Goal: Task Accomplishment & Management: Complete application form

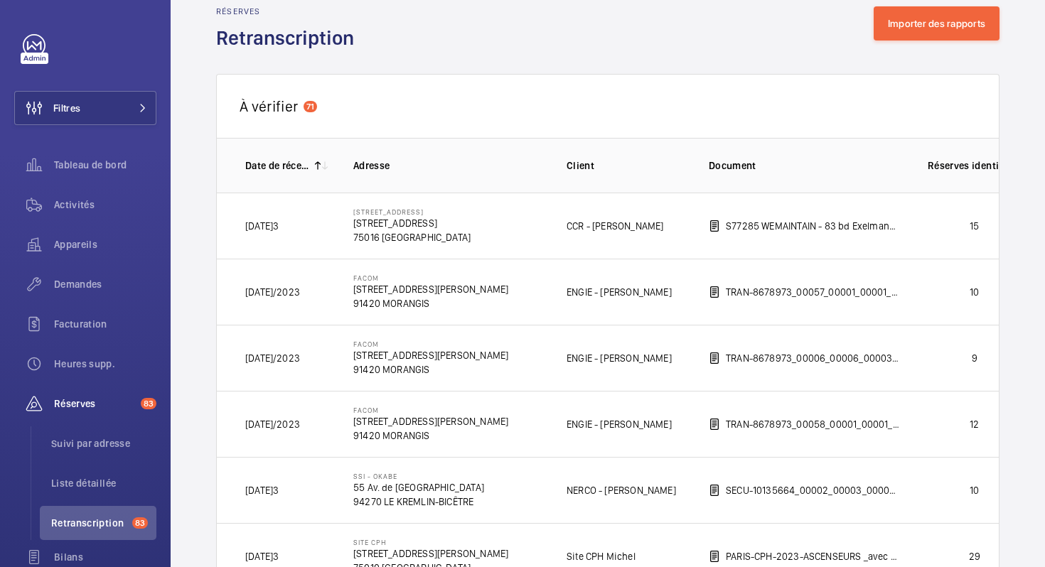
scroll to position [33, 0]
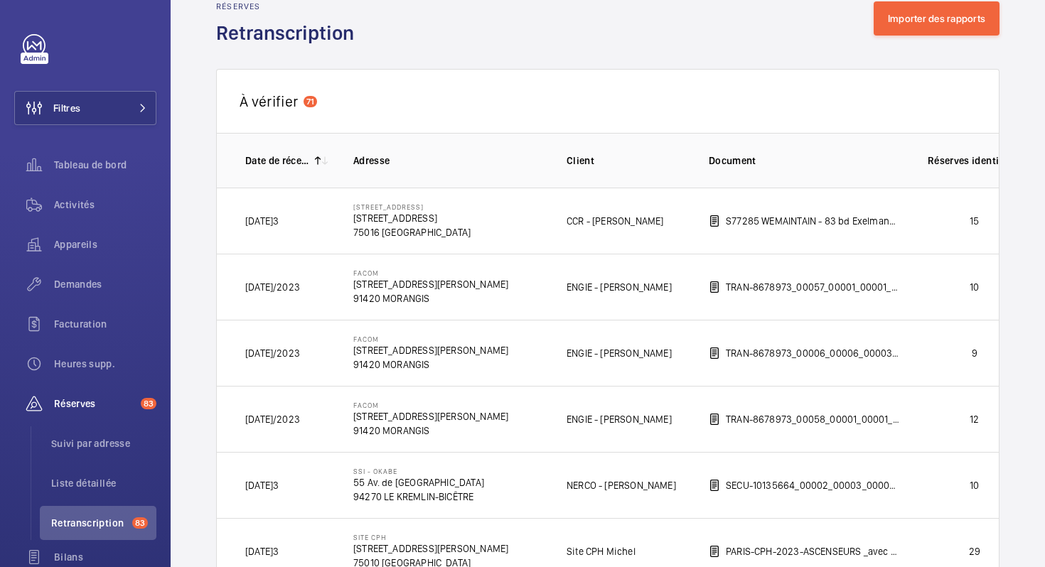
click at [303, 156] on p "Date de réception" at bounding box center [277, 161] width 64 height 14
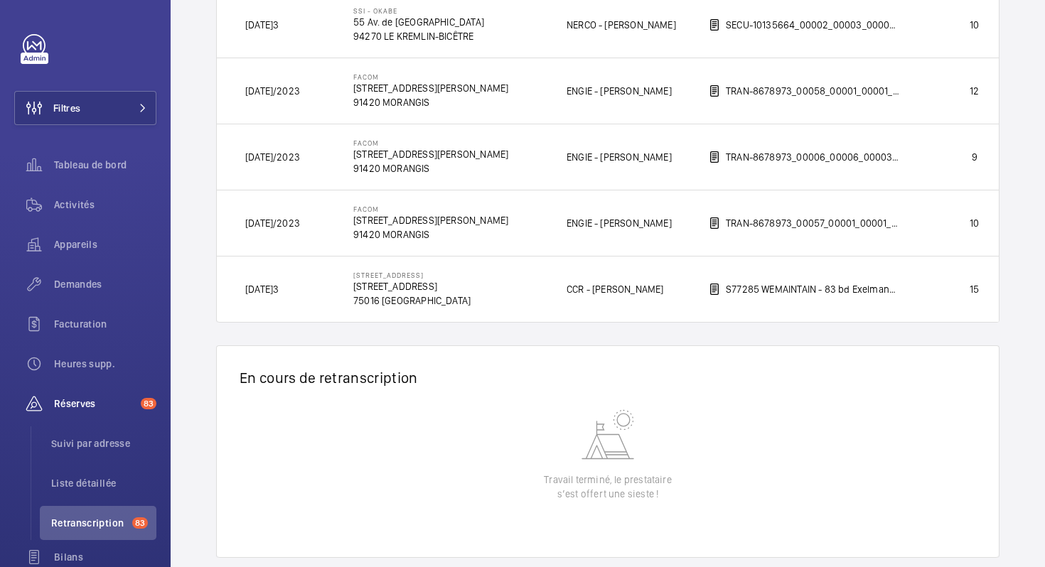
scroll to position [4815, 0]
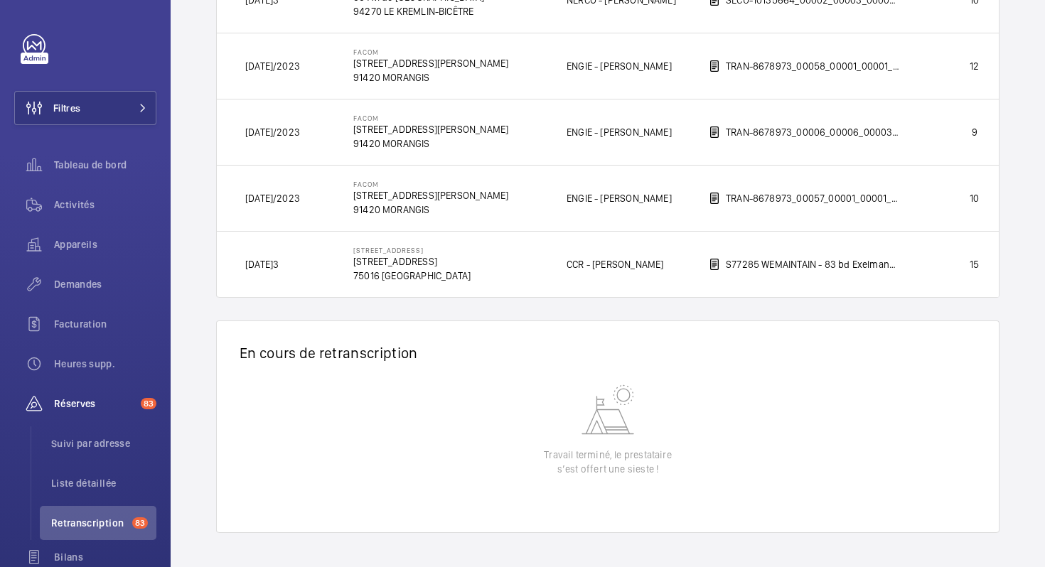
click at [587, 445] on wm-front-table-empty-state "Travail terminé, le prestataire s’est offert une sieste !" at bounding box center [608, 457] width 782 height 151
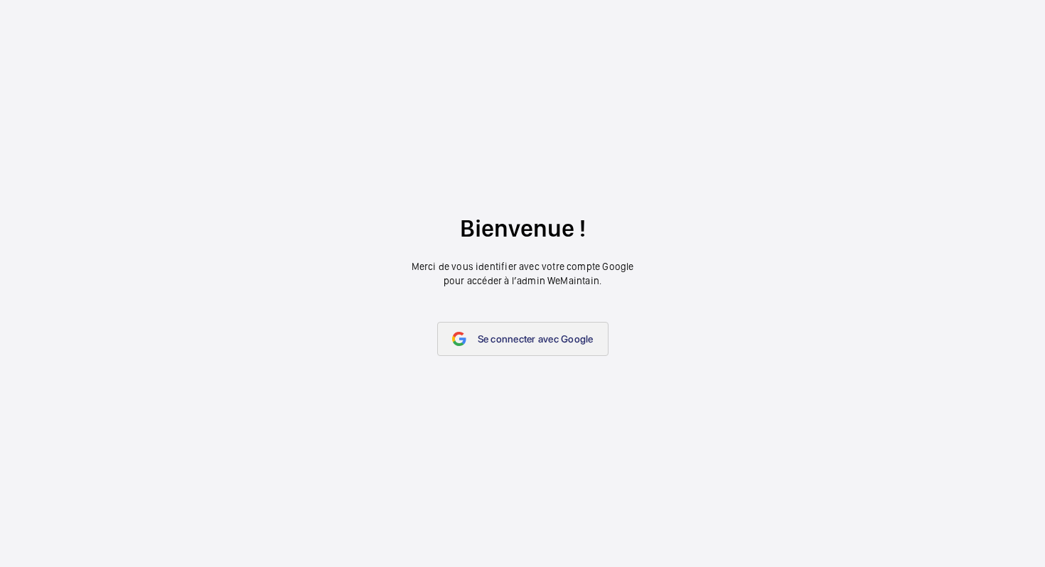
click at [480, 337] on span "Se connecter avec Google" at bounding box center [536, 338] width 116 height 11
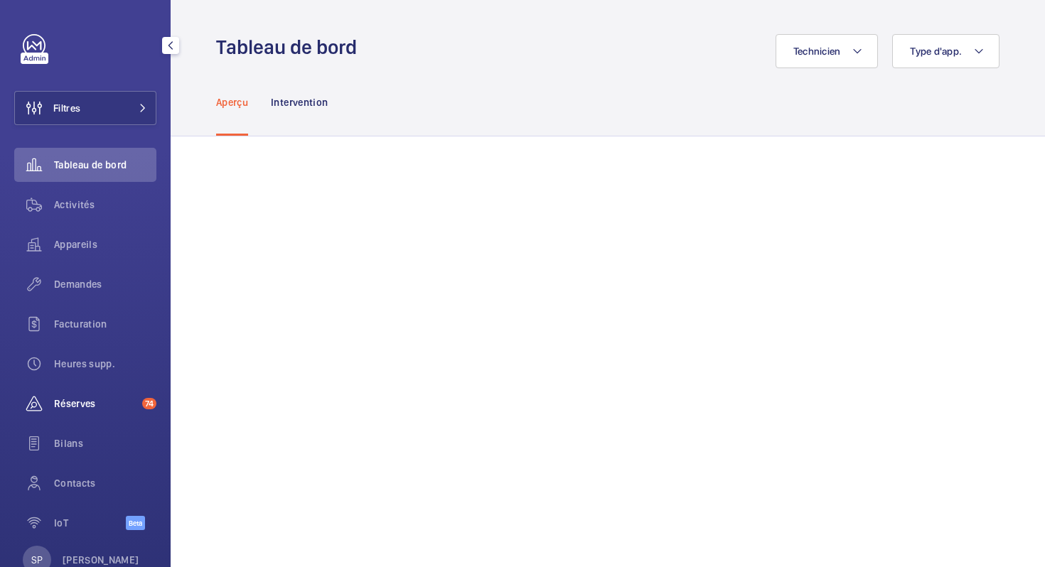
click at [55, 401] on span "Réserves" at bounding box center [95, 404] width 82 height 14
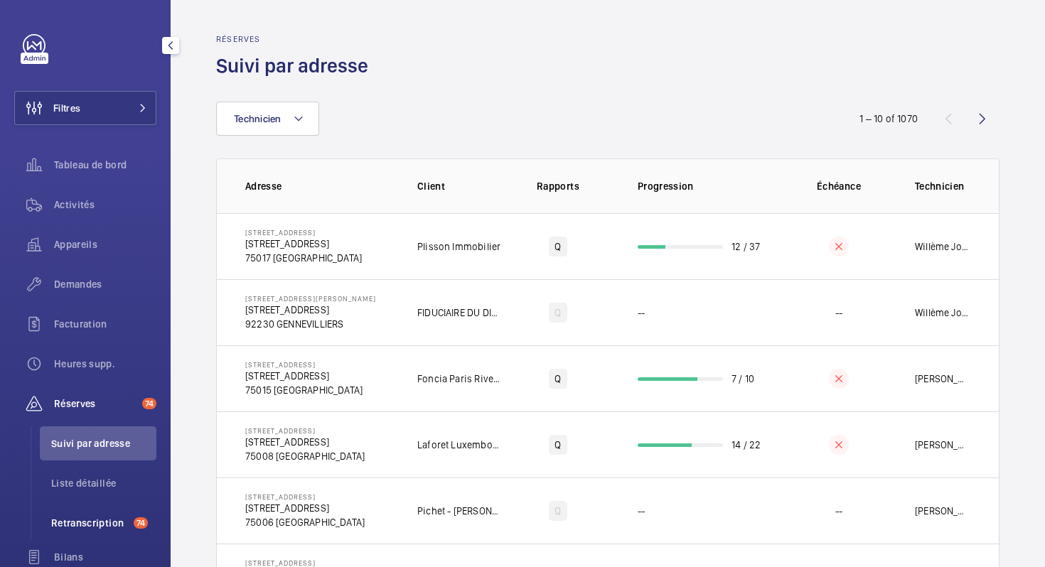
click at [111, 520] on span "Retranscription" at bounding box center [89, 523] width 77 height 14
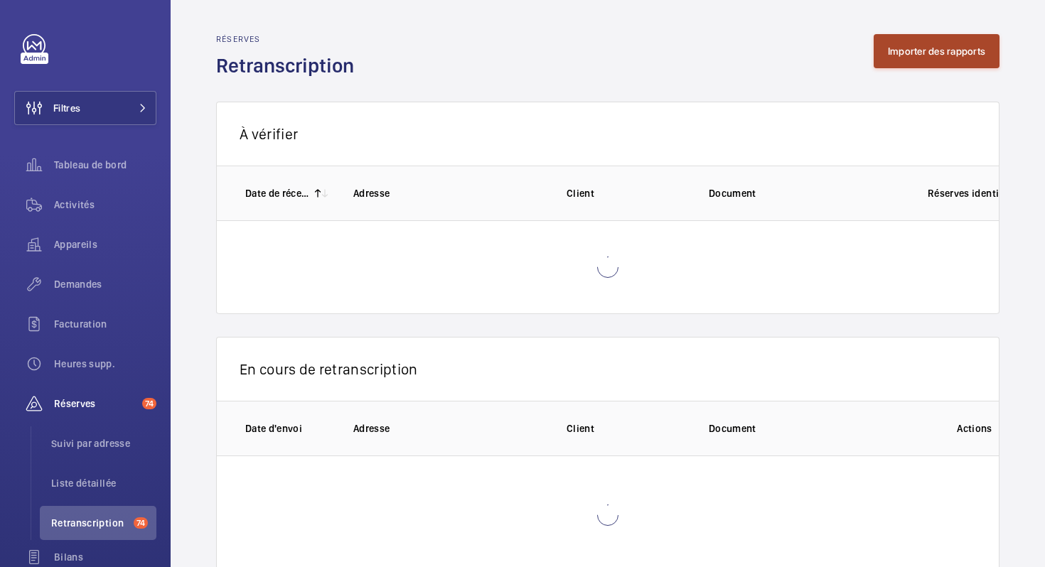
click at [920, 50] on button "Importer des rapports" at bounding box center [937, 51] width 126 height 34
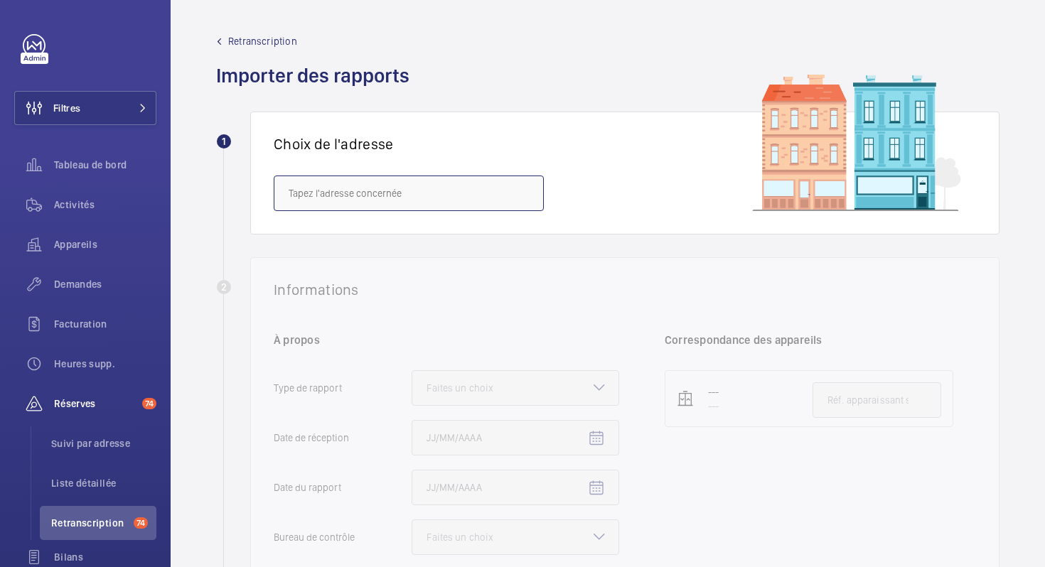
click at [365, 197] on input "text" at bounding box center [409, 194] width 270 height 36
paste input "[STREET_ADDRESS][PERSON_NAME]"
drag, startPoint x: 353, startPoint y: 196, endPoint x: 278, endPoint y: 193, distance: 74.7
click at [278, 195] on input "[STREET_ADDRESS][PERSON_NAME]" at bounding box center [409, 194] width 270 height 36
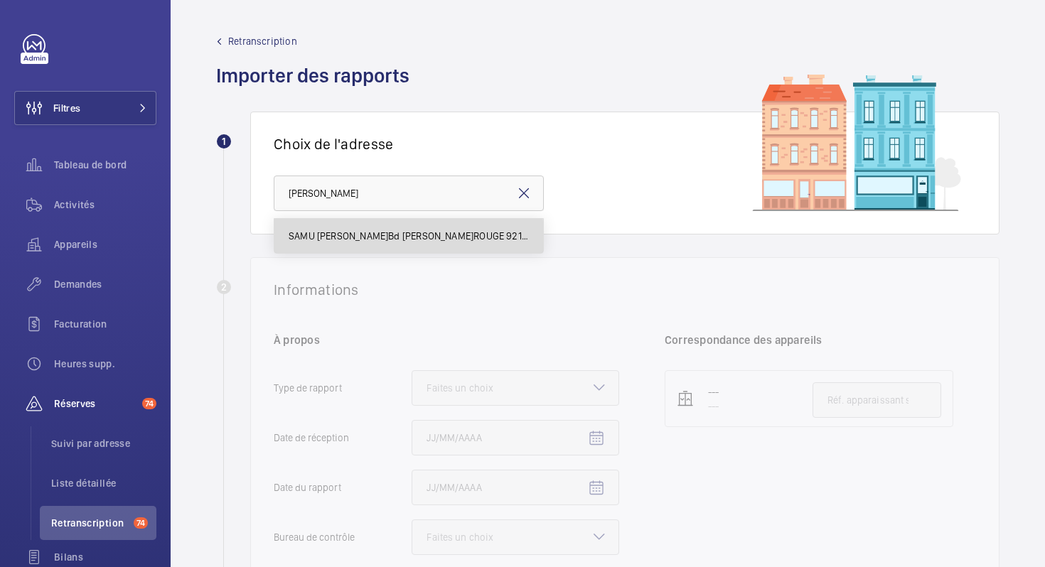
click at [325, 239] on span "SAMU [PERSON_NAME]Bd [PERSON_NAME]ROUGE 92120" at bounding box center [409, 236] width 240 height 14
type input "SAMU [PERSON_NAME]Bd [PERSON_NAME]ROUGE 92120"
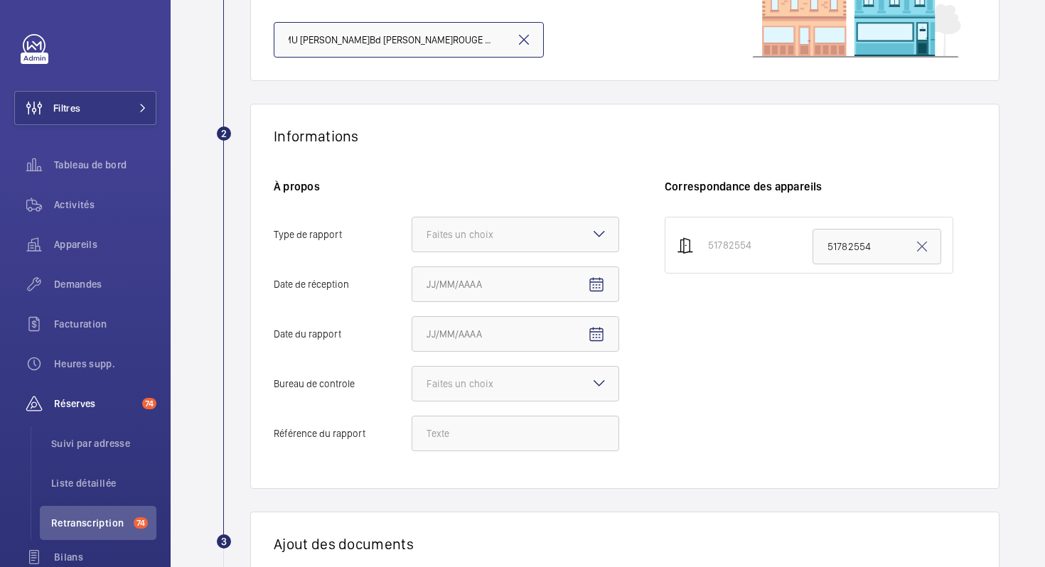
scroll to position [200, 0]
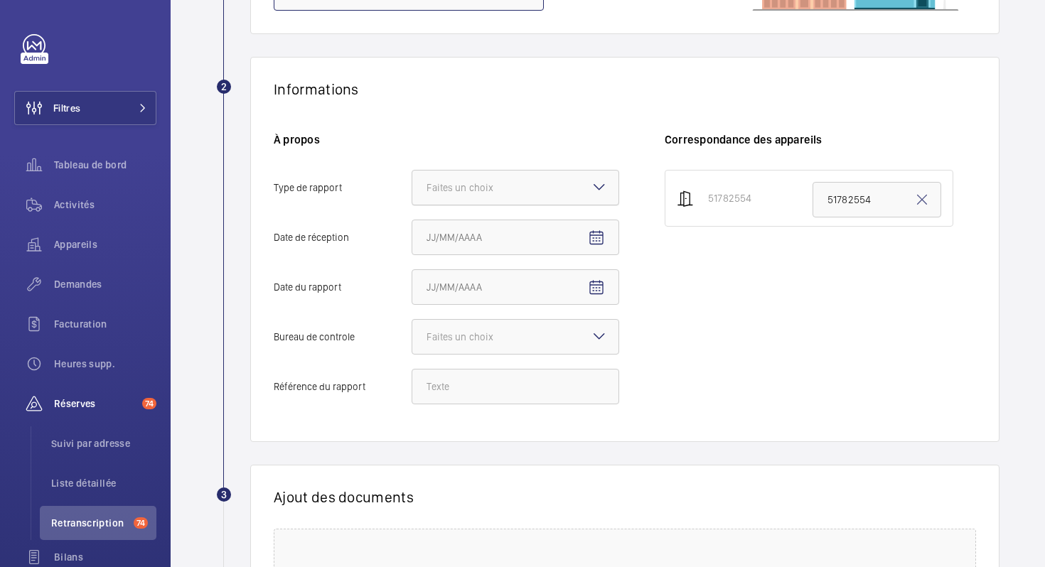
click at [594, 177] on div "Faites un choix" at bounding box center [516, 188] width 208 height 36
click at [412, 177] on input "Type de rapport Faites un choix" at bounding box center [412, 188] width 0 height 34
click at [493, 229] on span "Périodique" at bounding box center [515, 231] width 178 height 14
click at [412, 205] on input "Type de rapport Faites un choix Périodique Quinquennal Audit" at bounding box center [412, 188] width 0 height 34
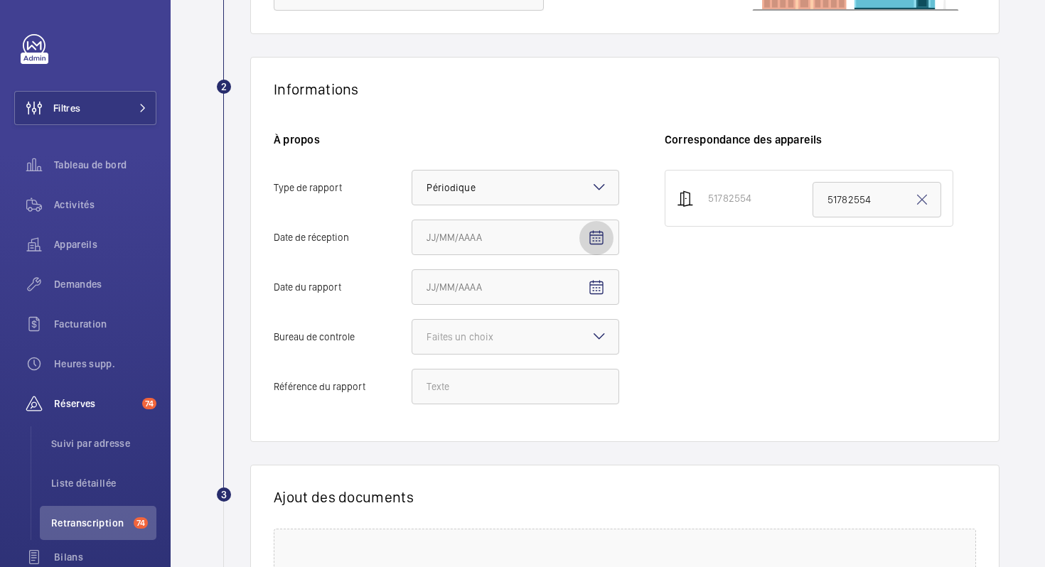
click at [601, 237] on mat-icon "Open calendar" at bounding box center [596, 238] width 17 height 17
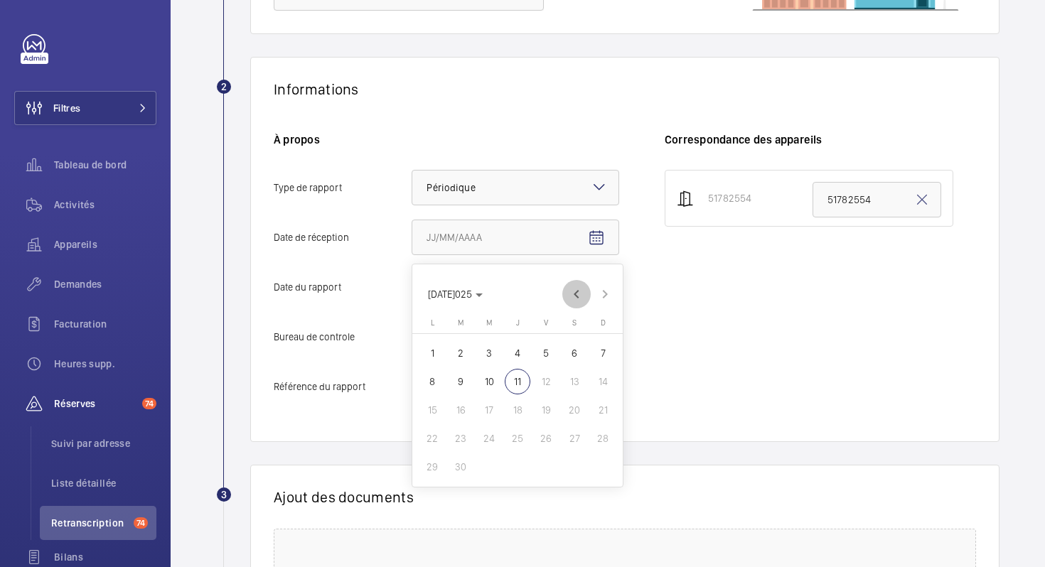
click at [575, 290] on span "Previous month" at bounding box center [576, 294] width 28 height 28
click at [462, 383] on span "8" at bounding box center [461, 382] width 26 height 26
type input "08/07/2025"
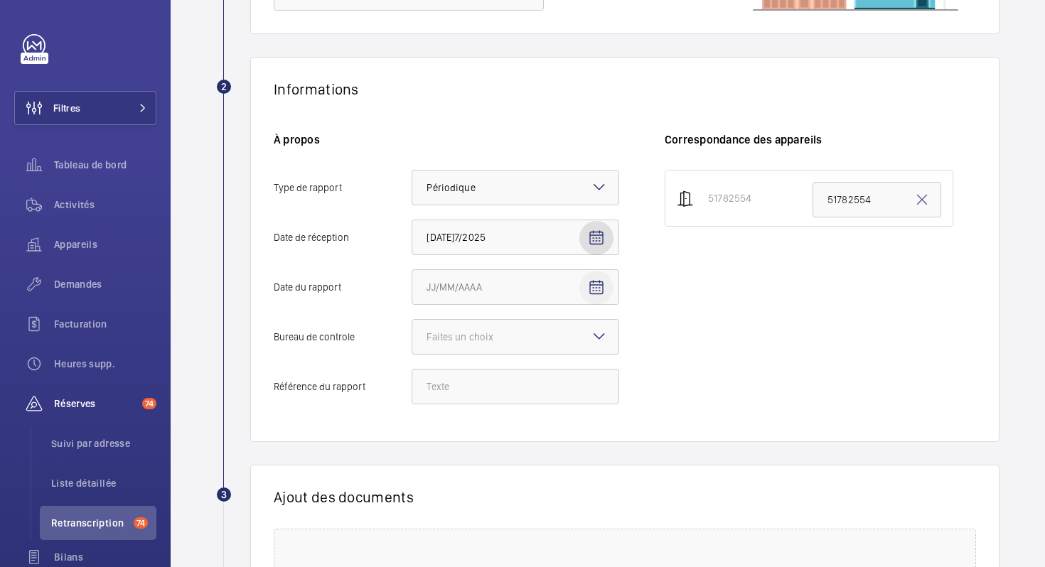
click at [589, 291] on mat-icon "Open calendar" at bounding box center [596, 287] width 17 height 17
click at [572, 340] on span "Previous month" at bounding box center [576, 344] width 28 height 28
click at [489, 430] on span "4" at bounding box center [489, 432] width 26 height 26
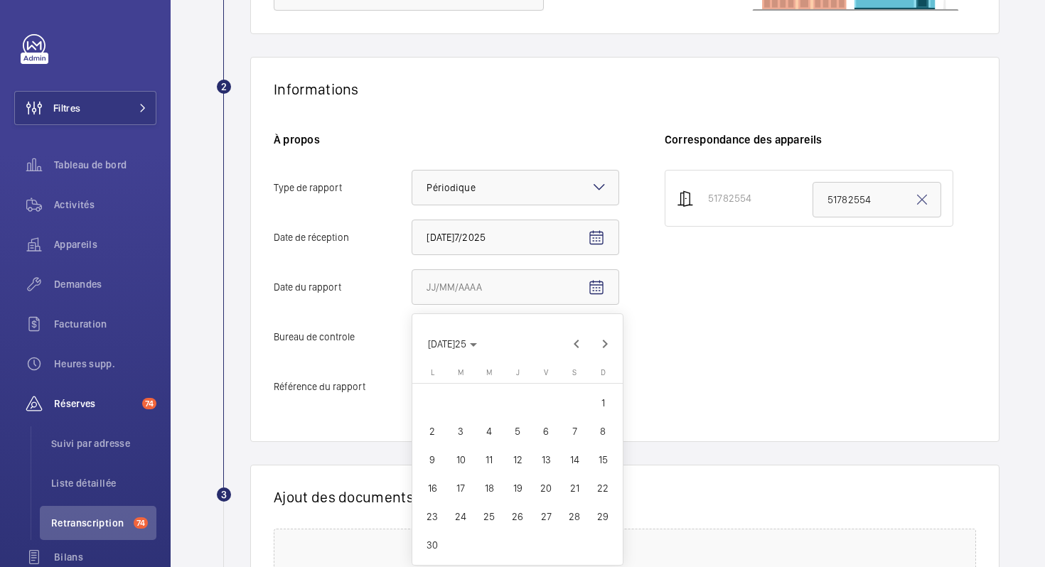
type input "04/06/2025"
click at [544, 345] on div at bounding box center [515, 337] width 206 height 34
click at [412, 345] on input "Bureau de controle Faites un choix" at bounding box center [412, 337] width 0 height 34
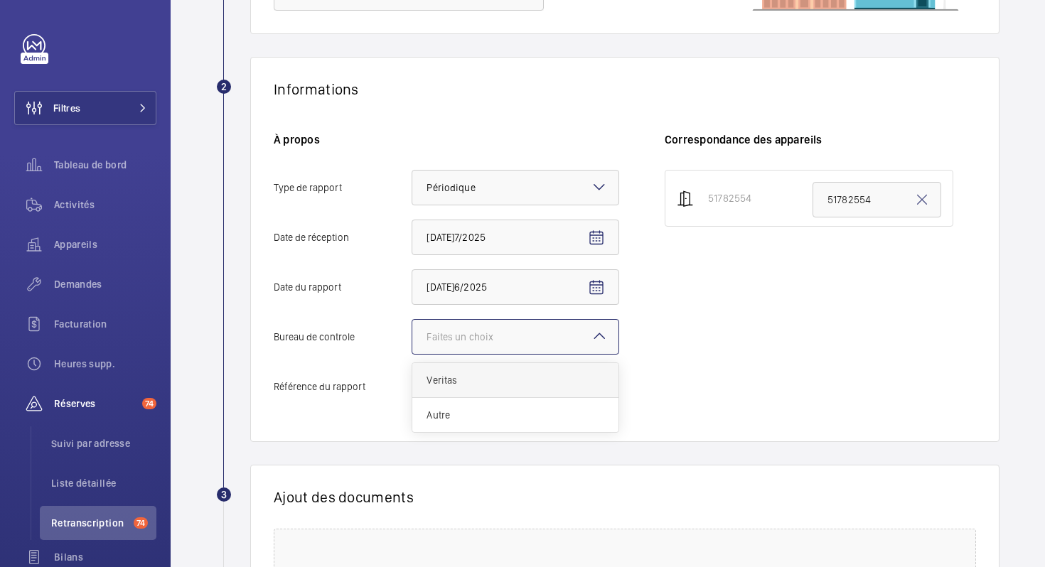
click at [490, 374] on span "Veritas" at bounding box center [515, 380] width 178 height 14
click at [412, 354] on input "Bureau de controle Faites un choix Veritas Autre" at bounding box center [412, 337] width 0 height 34
click at [447, 390] on input "Référence du rapport" at bounding box center [516, 387] width 208 height 36
paste input "25659048/7.1.1.R"
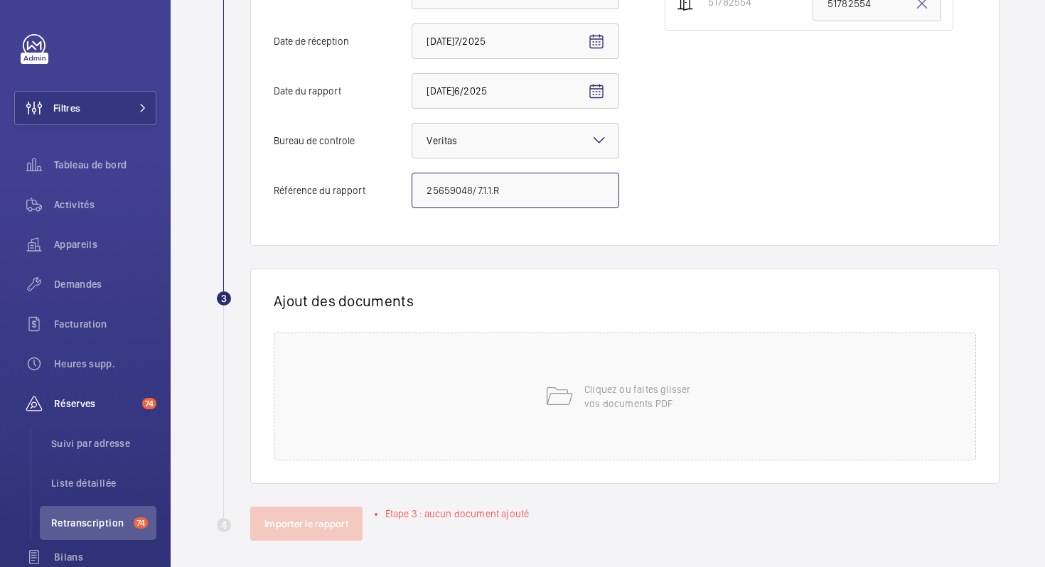
scroll to position [404, 0]
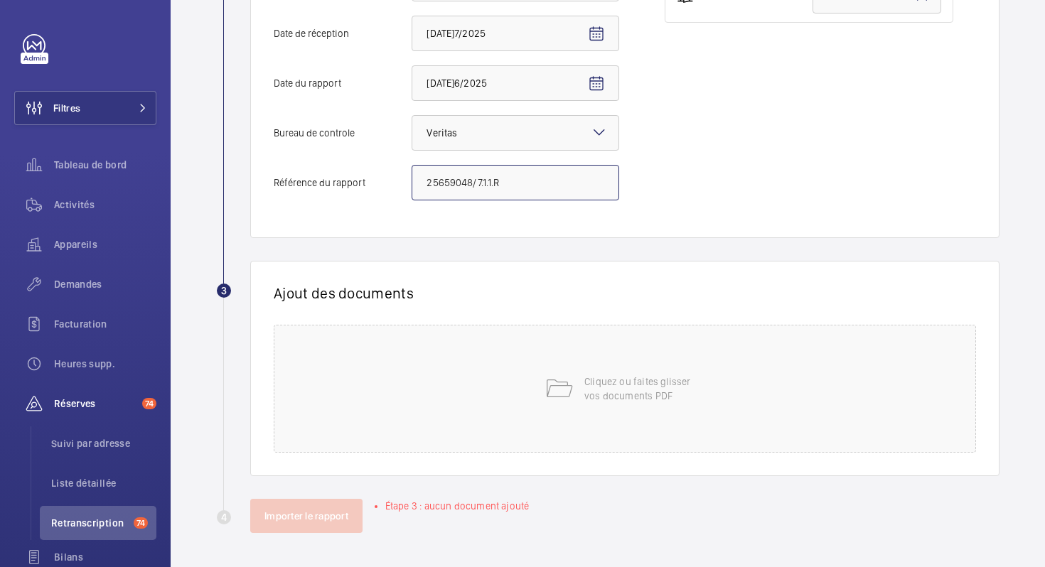
type input "25659048/7.1.1.R"
click at [535, 403] on div "Cliquez ou faites glisser vos documents PDF" at bounding box center [625, 389] width 702 height 128
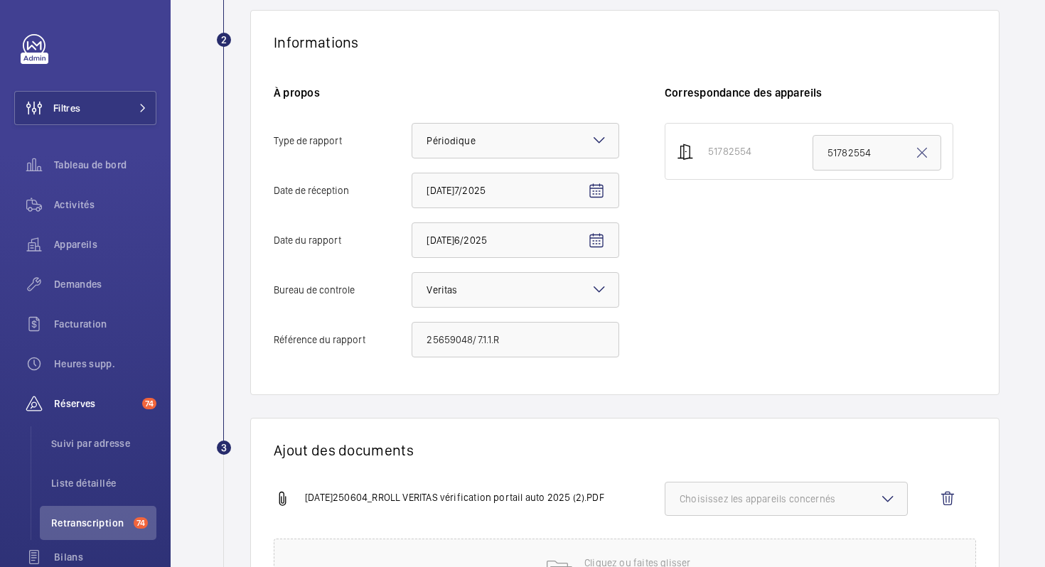
scroll to position [396, 0]
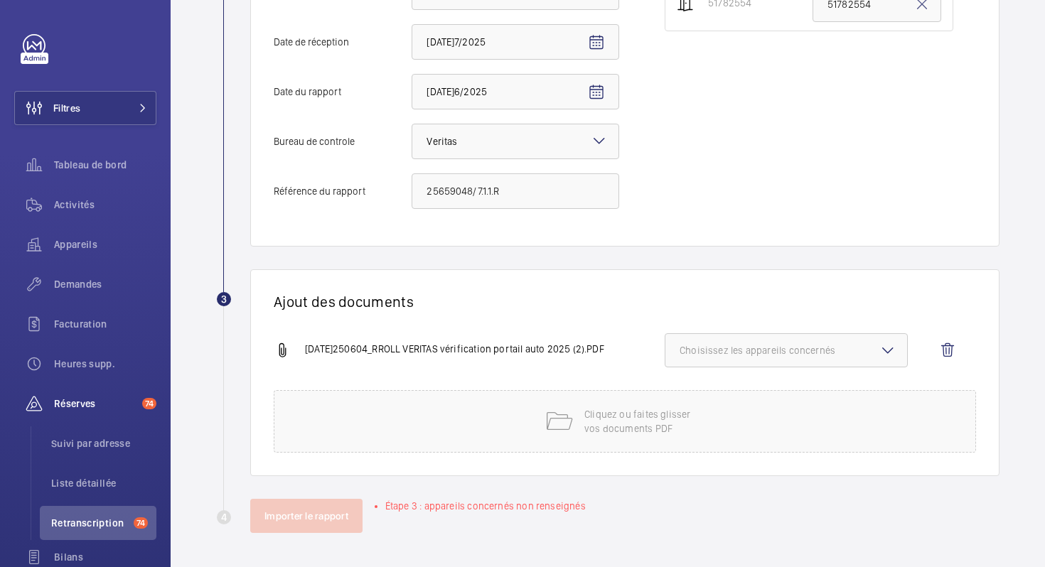
click at [793, 355] on span "Choisissez les appareils concernés" at bounding box center [786, 350] width 213 height 14
click at [739, 402] on label "51782554" at bounding box center [775, 395] width 220 height 34
click at [700, 402] on input "51782554" at bounding box center [686, 395] width 28 height 28
checkbox input "true"
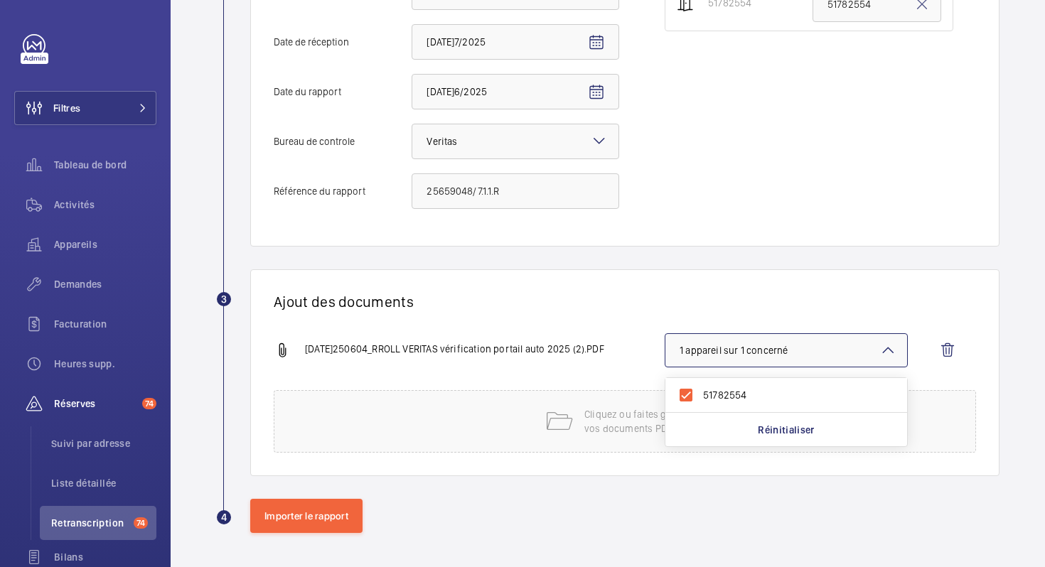
click at [628, 336] on div "20250604_RROLL VERITAS vérification portail auto 2025 (2).PDF 1 appareil sur 1…" at bounding box center [619, 361] width 691 height 57
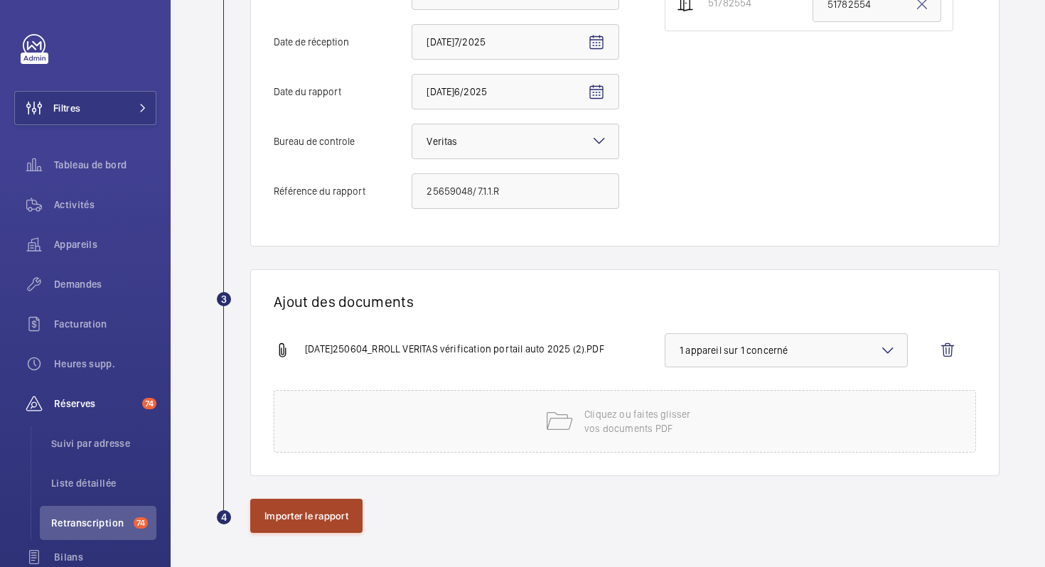
click at [299, 522] on button "Importer le rapport" at bounding box center [306, 516] width 112 height 34
